Goal: Obtain resource: Obtain resource

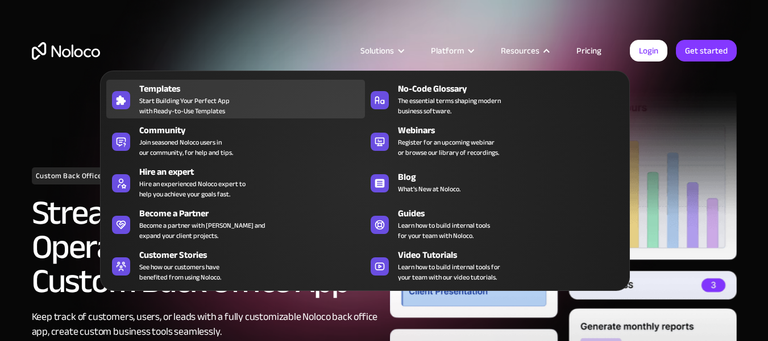
click at [198, 109] on span "Start Building Your Perfect App with Ready-to-Use Templates" at bounding box center [184, 106] width 90 height 20
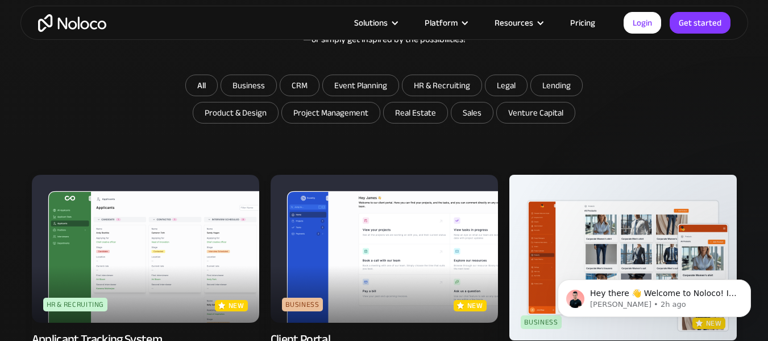
scroll to position [652, 0]
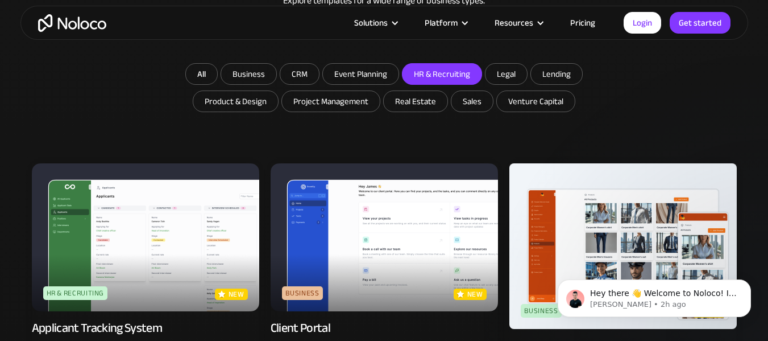
click at [457, 77] on input "HR & Recruiting" at bounding box center [442, 74] width 79 height 20
checkbox input "true"
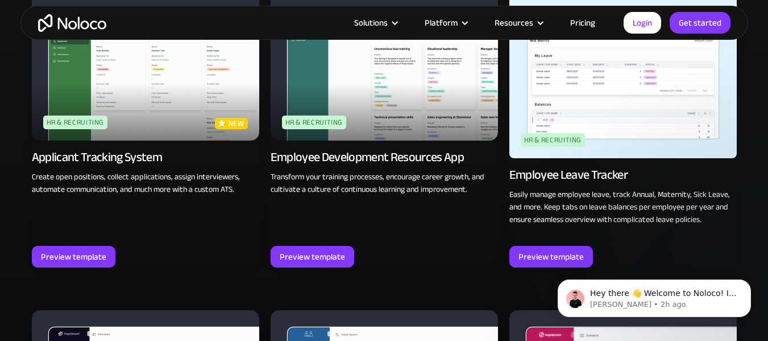
scroll to position [766, 0]
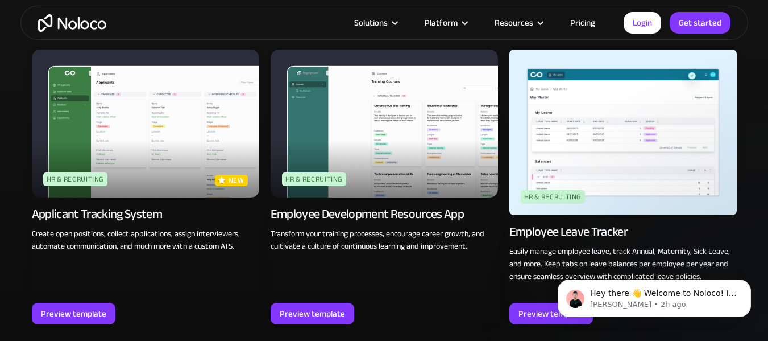
click at [178, 200] on div "Applicant Tracking System Create open positions, collect applications, assign i…" at bounding box center [146, 224] width 228 height 55
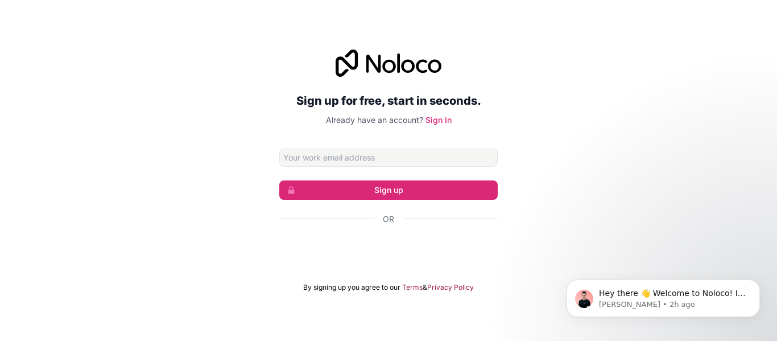
scroll to position [230, 0]
